Goal: Task Accomplishment & Management: Manage account settings

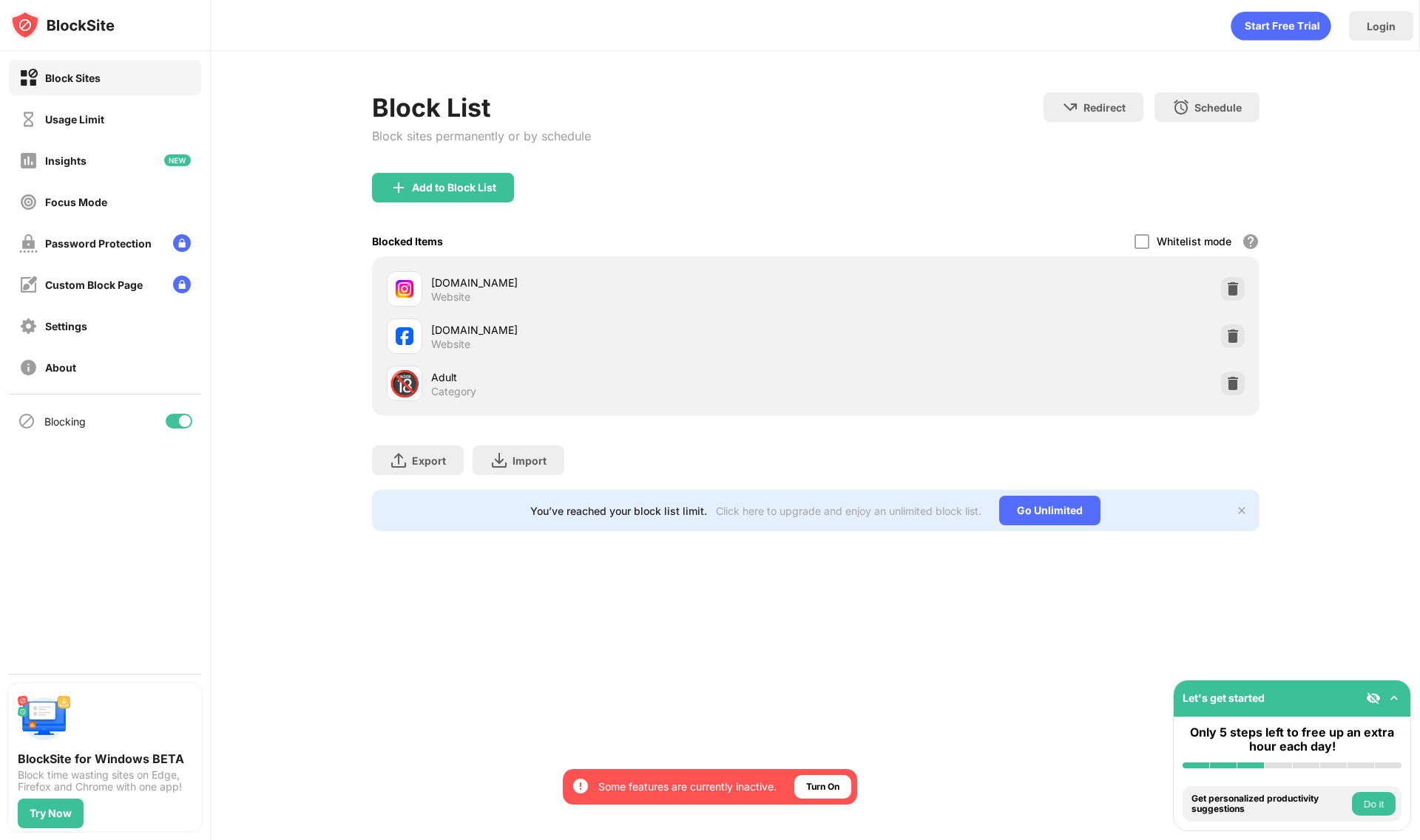
click at [173, 418] on div at bounding box center [179, 422] width 27 height 15
click at [184, 431] on div "Blocking" at bounding box center [104, 421] width 193 height 35
click at [184, 426] on div at bounding box center [179, 422] width 27 height 15
click at [170, 416] on div at bounding box center [179, 422] width 27 height 15
drag, startPoint x: 187, startPoint y: 426, endPoint x: 404, endPoint y: 363, distance: 226.0
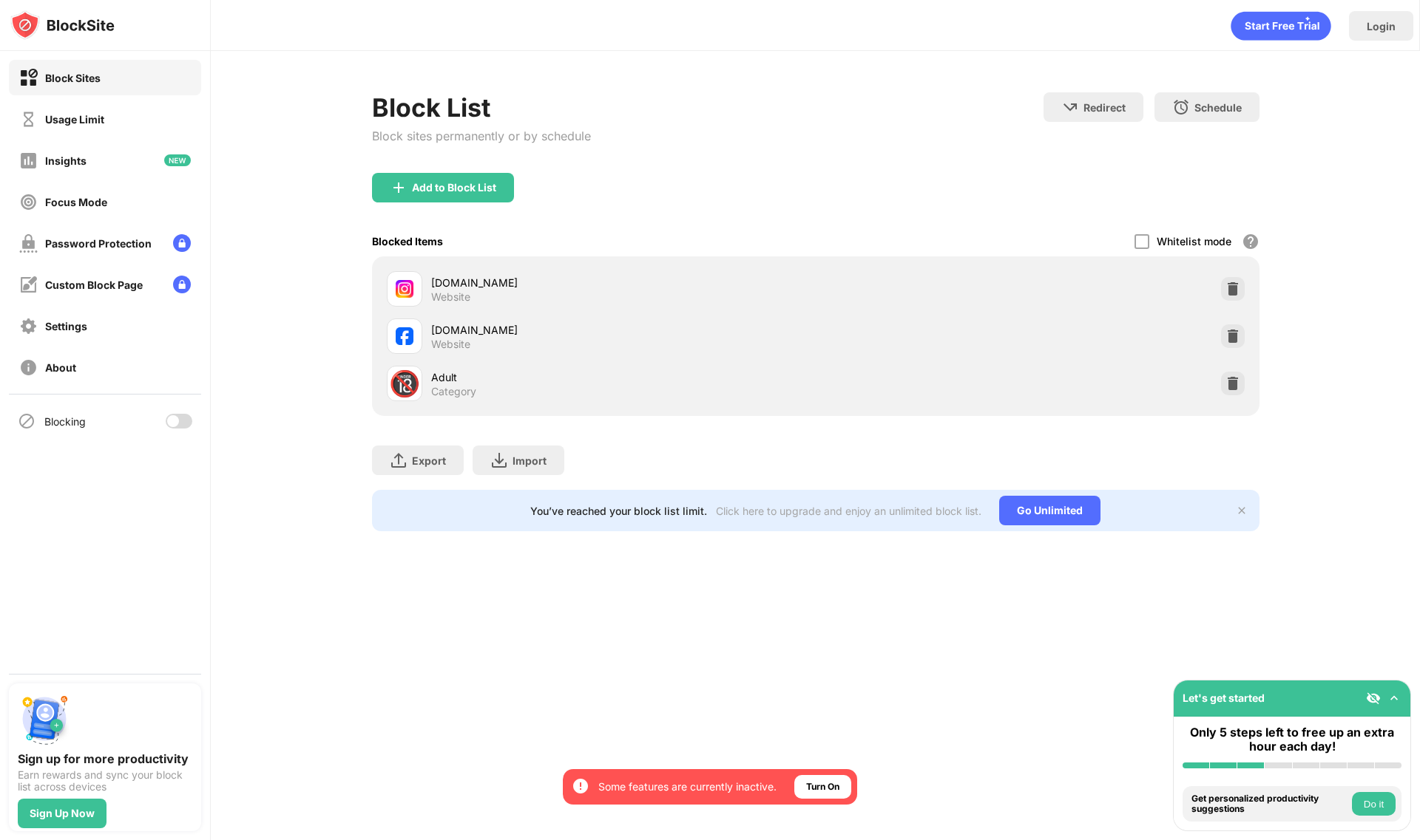
click at [187, 426] on div at bounding box center [179, 422] width 27 height 15
click at [176, 428] on div at bounding box center [179, 422] width 27 height 15
click at [169, 416] on div at bounding box center [173, 421] width 11 height 11
drag, startPoint x: 175, startPoint y: 417, endPoint x: 331, endPoint y: 338, distance: 174.9
click at [176, 417] on div at bounding box center [179, 422] width 27 height 15
